Goal: Navigation & Orientation: Find specific page/section

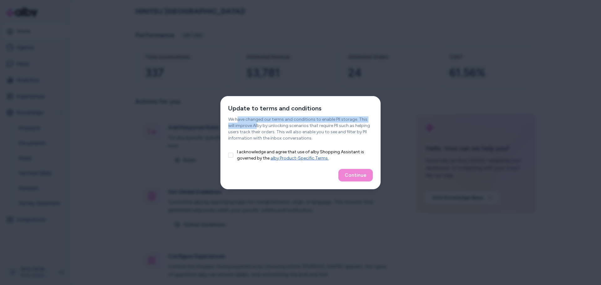
drag, startPoint x: 237, startPoint y: 121, endPoint x: 250, endPoint y: 125, distance: 12.9
click at [250, 125] on p "We have changed our terms and conditions to enable PII storage. This will impro…" at bounding box center [300, 128] width 145 height 25
click at [227, 134] on div "Update to terms and conditions We have changed our terms and conditions to enab…" at bounding box center [301, 122] width 160 height 53
click at [231, 153] on button "I acknowledge and agree that use of alby Shopping Assistant is governed by the …" at bounding box center [230, 155] width 5 height 5
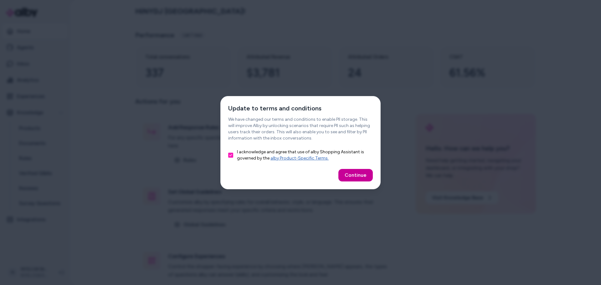
click at [354, 175] on button "Continue" at bounding box center [355, 175] width 34 height 13
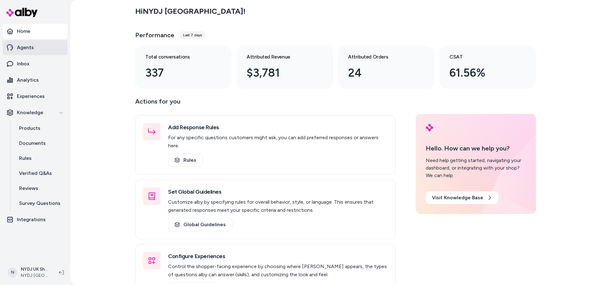
click at [28, 41] on link "Agents" at bounding box center [35, 47] width 65 height 15
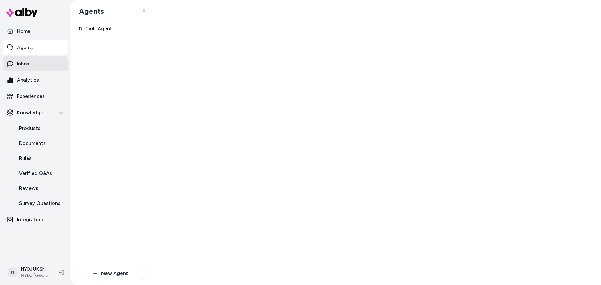
click at [32, 66] on link "Inbox" at bounding box center [35, 63] width 65 height 15
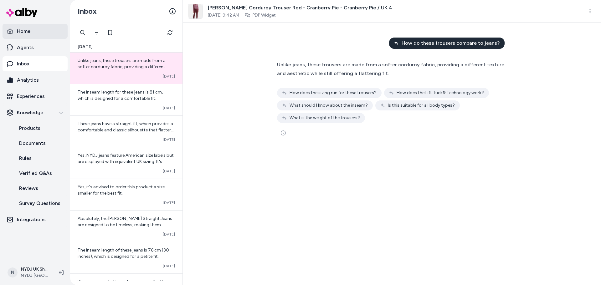
click at [27, 35] on link "Home" at bounding box center [35, 31] width 65 height 15
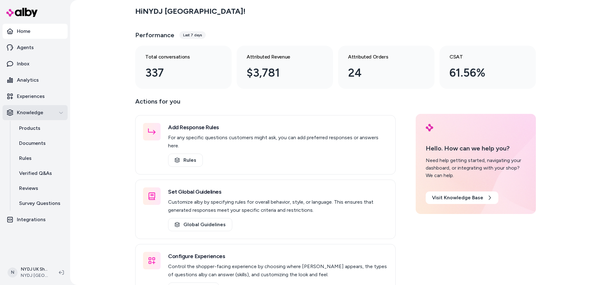
click at [49, 117] on button "Knowledge" at bounding box center [35, 112] width 65 height 15
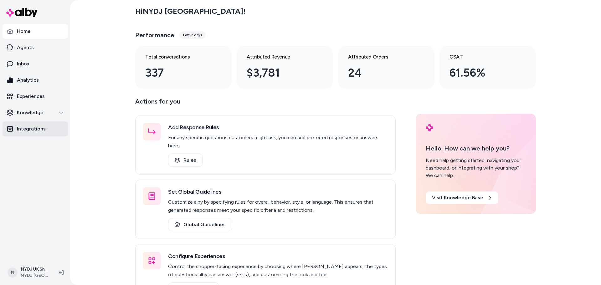
click at [31, 124] on link "Integrations" at bounding box center [35, 128] width 65 height 15
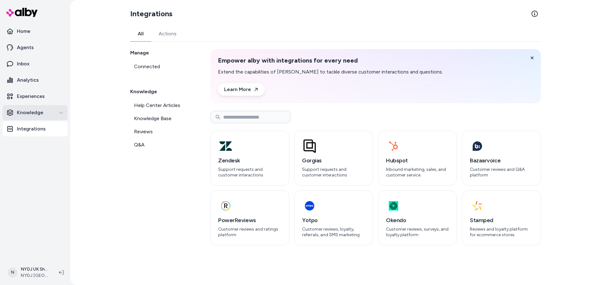
click at [32, 115] on p "Knowledge" at bounding box center [30, 113] width 26 height 8
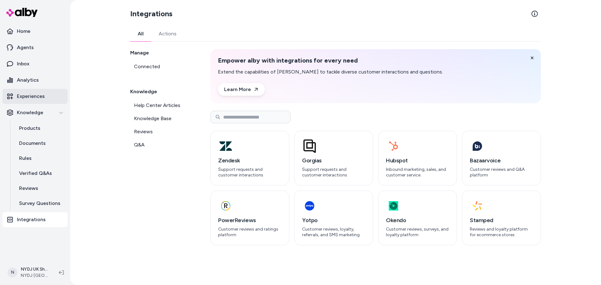
click at [29, 91] on link "Experiences" at bounding box center [35, 96] width 65 height 15
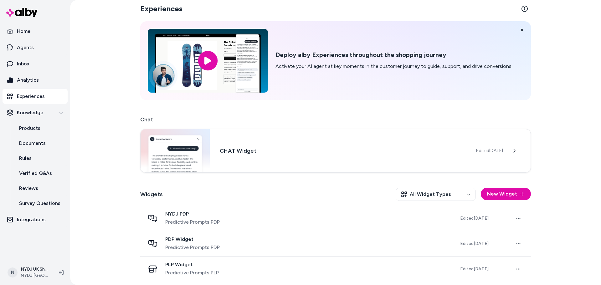
scroll to position [7, 0]
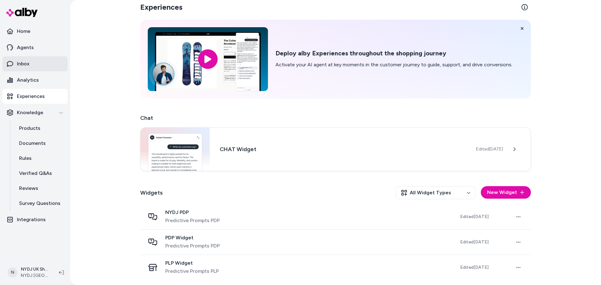
click at [34, 67] on link "Inbox" at bounding box center [35, 63] width 65 height 15
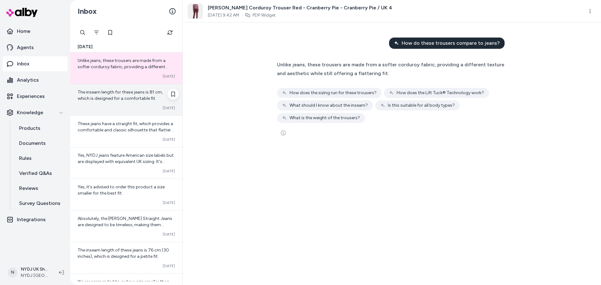
click at [113, 106] on div "Converted [DATE]" at bounding box center [126, 107] width 97 height 5
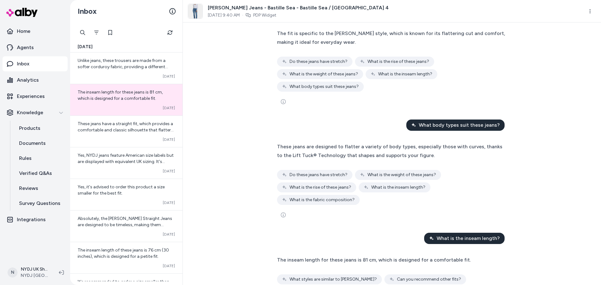
scroll to position [84, 0]
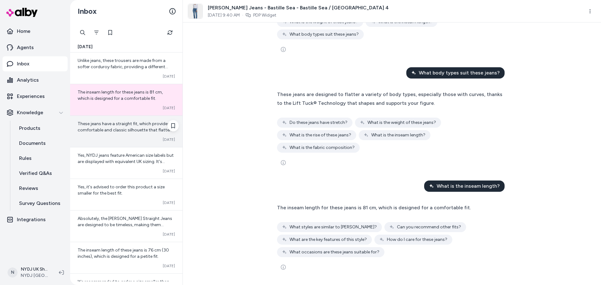
click at [102, 130] on span "These jeans have a straight fit, which provides a comfortable and classic silho…" at bounding box center [126, 130] width 96 height 18
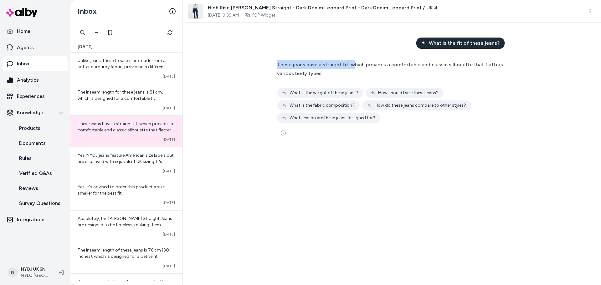
drag, startPoint x: 267, startPoint y: 61, endPoint x: 349, endPoint y: 68, distance: 81.3
click at [349, 68] on div "What is the fit of these jeans? These jeans have a straight fit, which provides…" at bounding box center [392, 154] width 418 height 262
click at [339, 68] on div "These jeans have a straight fit, which provides a comfortable and classic silho…" at bounding box center [392, 69] width 230 height 18
drag, startPoint x: 381, startPoint y: 66, endPoint x: 399, endPoint y: 67, distance: 18.1
click at [399, 67] on span "These jeans have a straight fit, which provides a comfortable and classic silho…" at bounding box center [390, 69] width 226 height 15
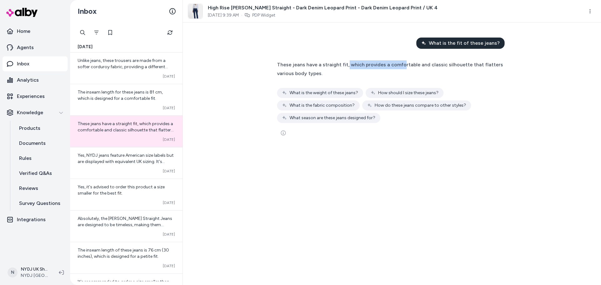
click at [400, 67] on span "These jeans have a straight fit, which provides a comfortable and classic silho…" at bounding box center [390, 69] width 226 height 15
click at [26, 28] on p "Home" at bounding box center [23, 32] width 13 height 8
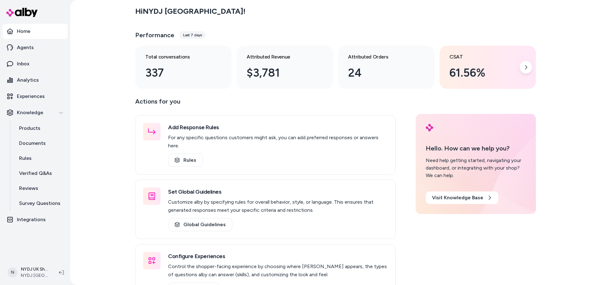
click at [466, 63] on div "CSAT 61.56%" at bounding box center [482, 67] width 66 height 28
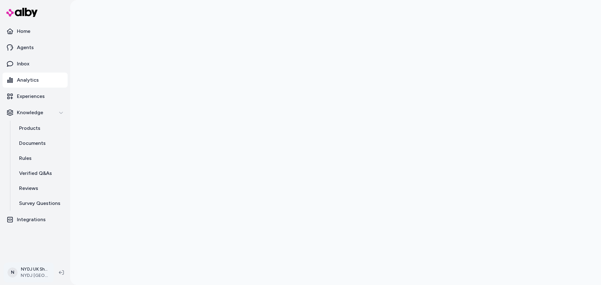
click at [34, 267] on html "Home Agents Inbox Analytics Experiences Knowledge Products Documents Rules Veri…" at bounding box center [300, 142] width 601 height 285
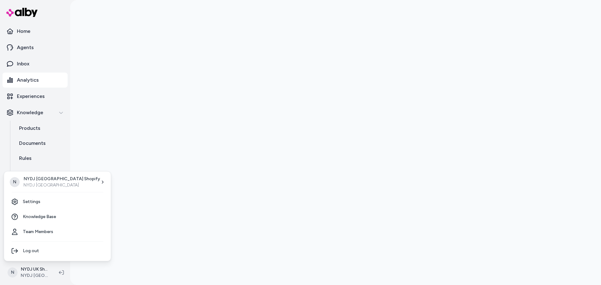
click at [115, 214] on html "Home Agents Inbox Analytics Experiences Knowledge Products Documents Rules Veri…" at bounding box center [300, 142] width 601 height 285
click at [31, 268] on html "Home Agents Inbox Analytics Experiences Knowledge Products Documents Rules Veri…" at bounding box center [300, 142] width 601 height 285
click at [29, 204] on link "Settings" at bounding box center [58, 201] width 102 height 15
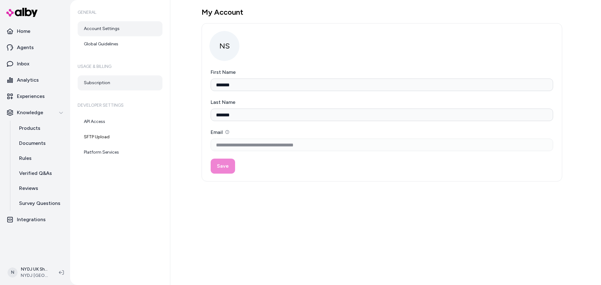
click at [92, 83] on link "Subscription" at bounding box center [120, 82] width 85 height 15
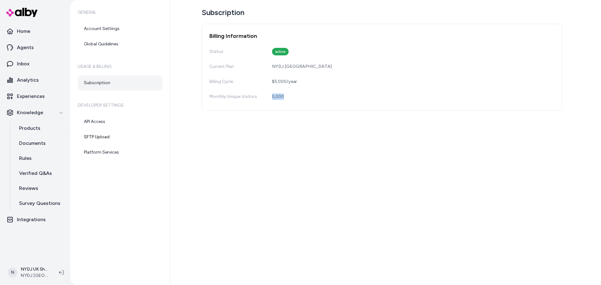
drag, startPoint x: 270, startPoint y: 98, endPoint x: 303, endPoint y: 98, distance: 33.5
click at [303, 98] on div "Monthly Unique Visitors: 5,000" at bounding box center [381, 96] width 345 height 13
click at [310, 83] on div "Billing Cycle: $5,000 / year" at bounding box center [381, 81] width 345 height 13
drag, startPoint x: 310, startPoint y: 83, endPoint x: 221, endPoint y: 85, distance: 89.2
click at [221, 85] on div "Billing Cycle: $5,000 / year" at bounding box center [381, 81] width 345 height 13
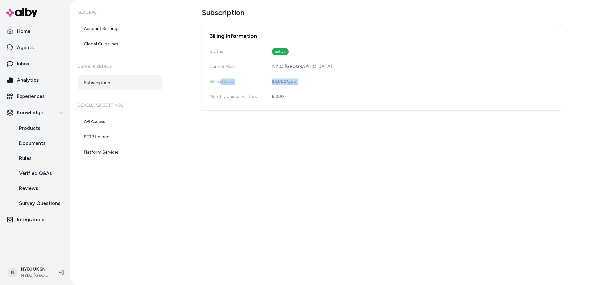
click at [260, 81] on div "Billing Cycle: $5,000 / year" at bounding box center [381, 81] width 345 height 13
drag, startPoint x: 262, startPoint y: 81, endPoint x: 328, endPoint y: 81, distance: 65.4
click at [328, 81] on div "Billing Cycle: $5,000 / year" at bounding box center [381, 81] width 345 height 13
click at [255, 100] on div "Monthly Unique Visitors: 5,000" at bounding box center [381, 96] width 345 height 13
click at [275, 81] on div "$5,000 / year" at bounding box center [284, 82] width 25 height 6
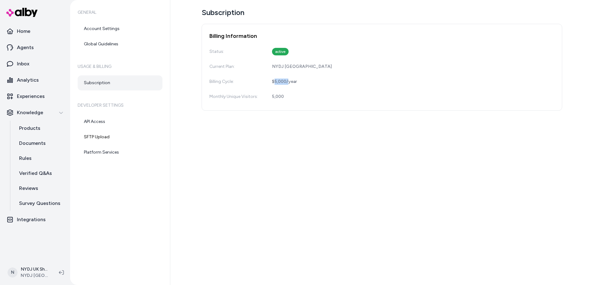
drag, startPoint x: 275, startPoint y: 81, endPoint x: 274, endPoint y: 85, distance: 4.3
click at [275, 81] on div "$5,000 / year" at bounding box center [284, 82] width 25 height 6
click at [263, 94] on div "Monthly Unique Visitors: 5,000" at bounding box center [381, 96] width 345 height 13
drag, startPoint x: 292, startPoint y: 99, endPoint x: 208, endPoint y: 94, distance: 84.0
click at [208, 94] on div "Billing Information Status: active Current Plan: NYDJ UK Billing Cycle: $5,000 …" at bounding box center [381, 67] width 360 height 87
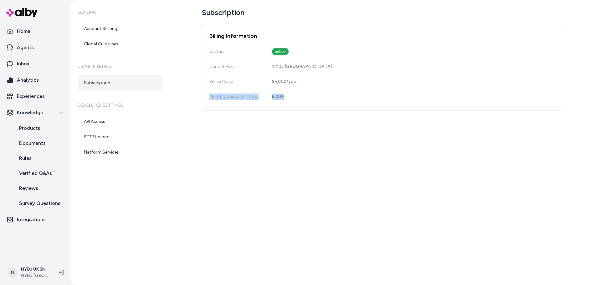
click at [208, 94] on div "Billing Information Status: active Current Plan: NYDJ UK Billing Cycle: $5,000 …" at bounding box center [381, 67] width 360 height 87
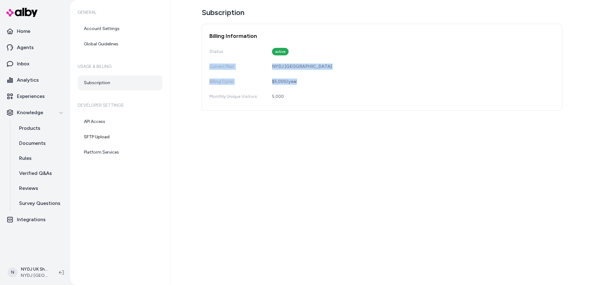
drag, startPoint x: 202, startPoint y: 68, endPoint x: 315, endPoint y: 74, distance: 113.4
click at [315, 74] on div "Subscription Billing Information Status: active Current Plan: NYDJ UK Billing C…" at bounding box center [385, 142] width 430 height 285
click at [315, 74] on div "Status: active Current Plan: NYDJ UK Billing Cycle: $5,000 / year Monthly Uniqu…" at bounding box center [381, 74] width 345 height 58
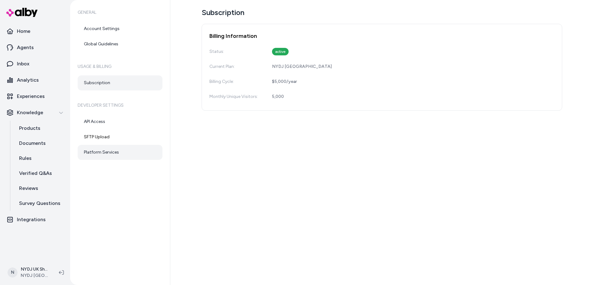
click at [109, 148] on link "Platform Services" at bounding box center [120, 152] width 85 height 15
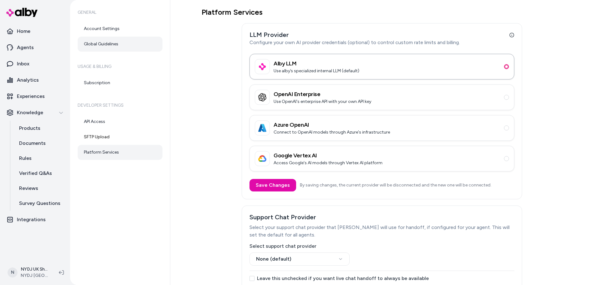
click at [112, 47] on link "Global Guidelines" at bounding box center [120, 44] width 85 height 15
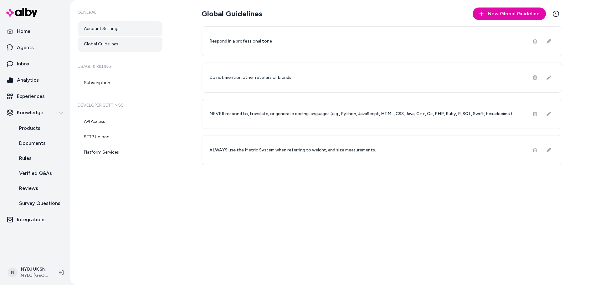
click at [143, 34] on link "Account Settings" at bounding box center [120, 28] width 85 height 15
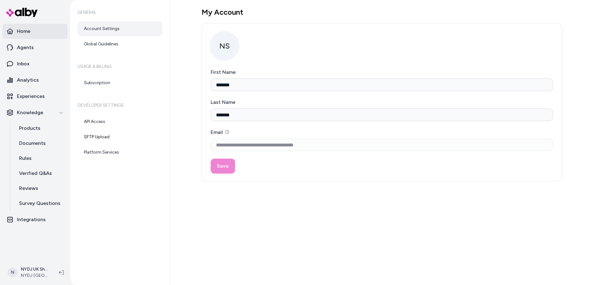
click at [39, 32] on link "Home" at bounding box center [35, 31] width 65 height 15
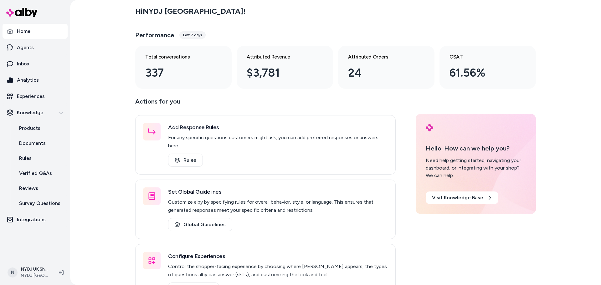
click at [132, 35] on div "Hi NYDJ [GEOGRAPHIC_DATA] ! Performance Last 7 days Total conversations 337 Att…" at bounding box center [335, 142] width 531 height 285
click at [135, 36] on h3 "Performance" at bounding box center [154, 35] width 39 height 9
click at [136, 36] on h3 "Performance" at bounding box center [154, 35] width 39 height 9
click at [123, 54] on div "Hi NYDJ [GEOGRAPHIC_DATA] ! Performance Last 7 days Total conversations 337 Att…" at bounding box center [335, 142] width 531 height 285
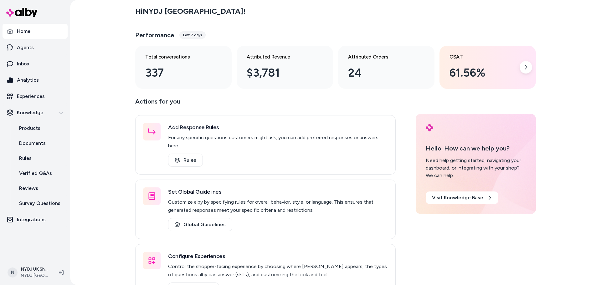
click at [452, 62] on div "CSAT 61.56%" at bounding box center [482, 67] width 66 height 28
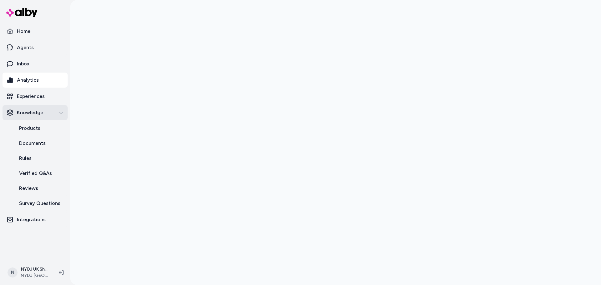
click at [60, 111] on icon "button" at bounding box center [61, 112] width 4 height 4
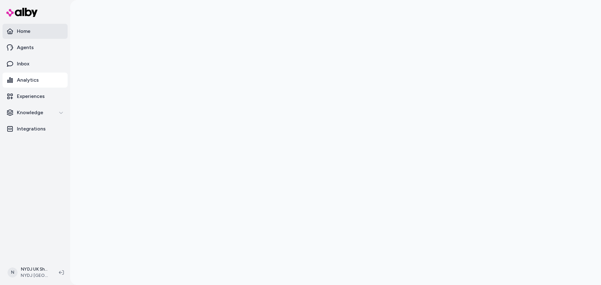
click at [39, 27] on link "Home" at bounding box center [35, 31] width 65 height 15
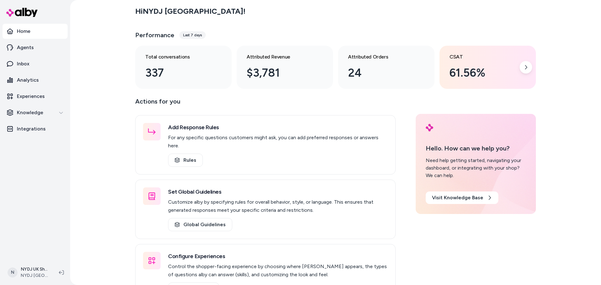
click at [486, 73] on div "61.56%" at bounding box center [482, 72] width 66 height 17
